Goal: Transaction & Acquisition: Subscribe to service/newsletter

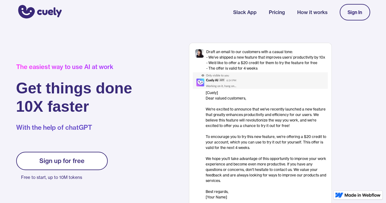
click at [87, 163] on link "Sign up for free" at bounding box center [61, 161] width 91 height 18
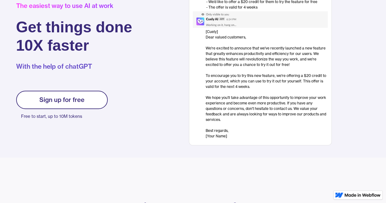
scroll to position [64, 0]
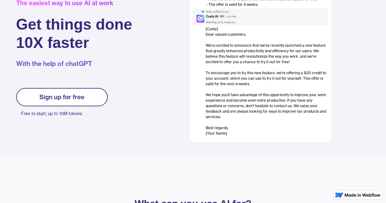
click at [82, 91] on link "Sign up for free" at bounding box center [61, 97] width 91 height 18
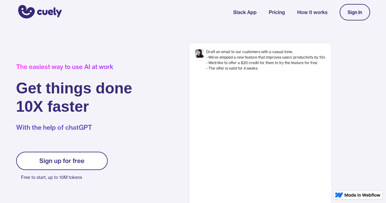
scroll to position [59, 0]
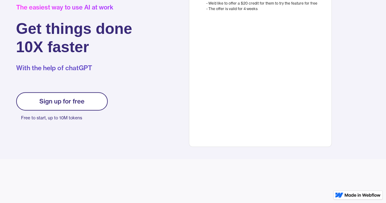
click at [86, 98] on link "Sign up for free" at bounding box center [61, 101] width 91 height 18
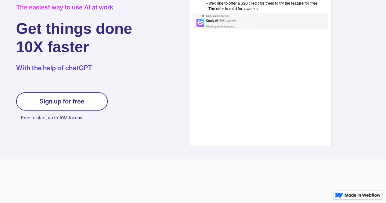
scroll to position [30, 0]
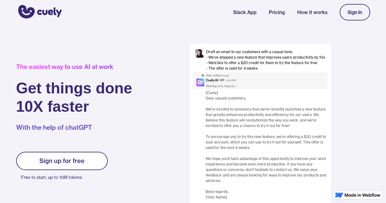
click at [65, 154] on link "Sign up for free" at bounding box center [61, 161] width 91 height 18
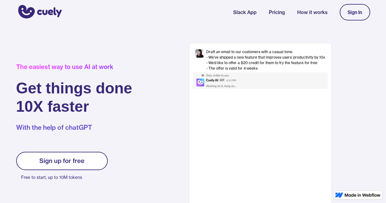
scroll to position [5, 0]
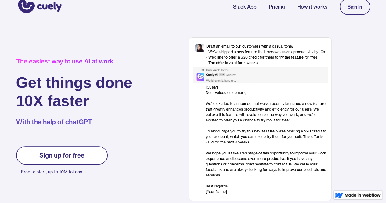
click at [73, 149] on link "Sign up for free" at bounding box center [61, 155] width 91 height 18
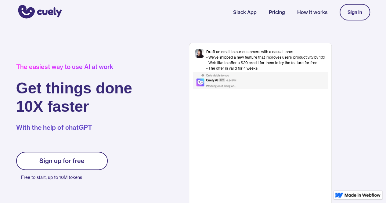
scroll to position [21, 0]
